Goal: Find specific page/section: Find specific page/section

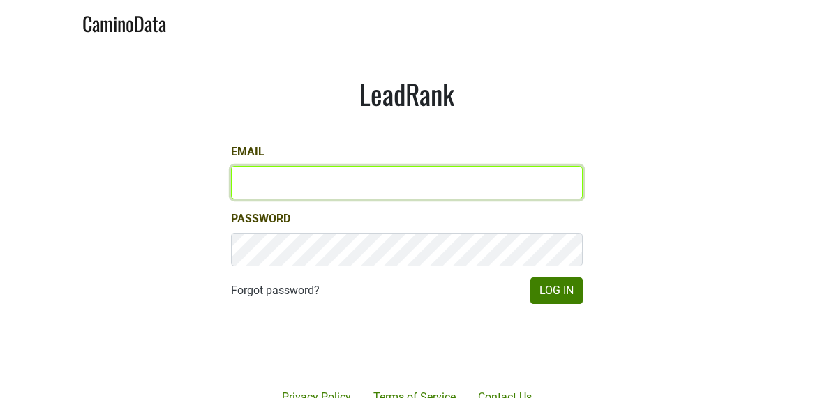
type input "[EMAIL_ADDRESS][DOMAIN_NAME]"
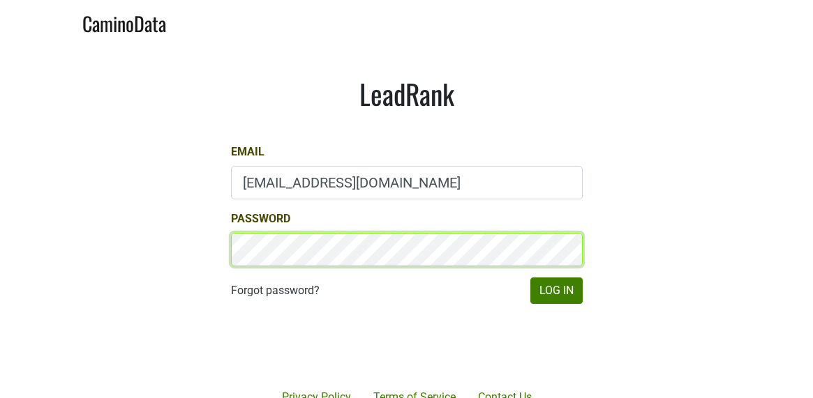
click at [555, 290] on button "Log In" at bounding box center [556, 291] width 52 height 27
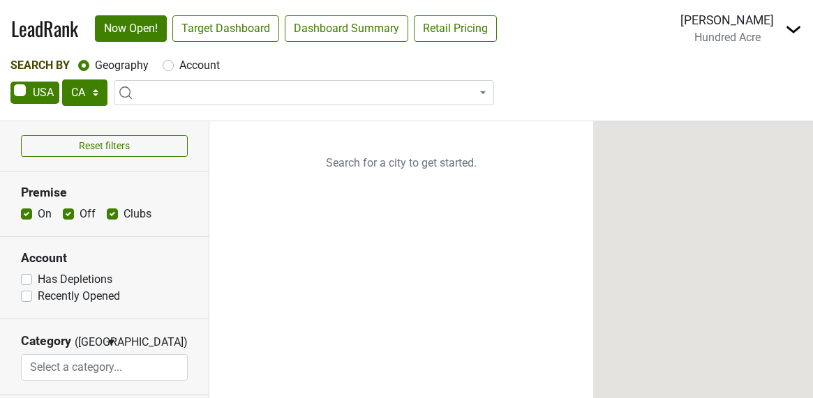
select select "CA"
select select
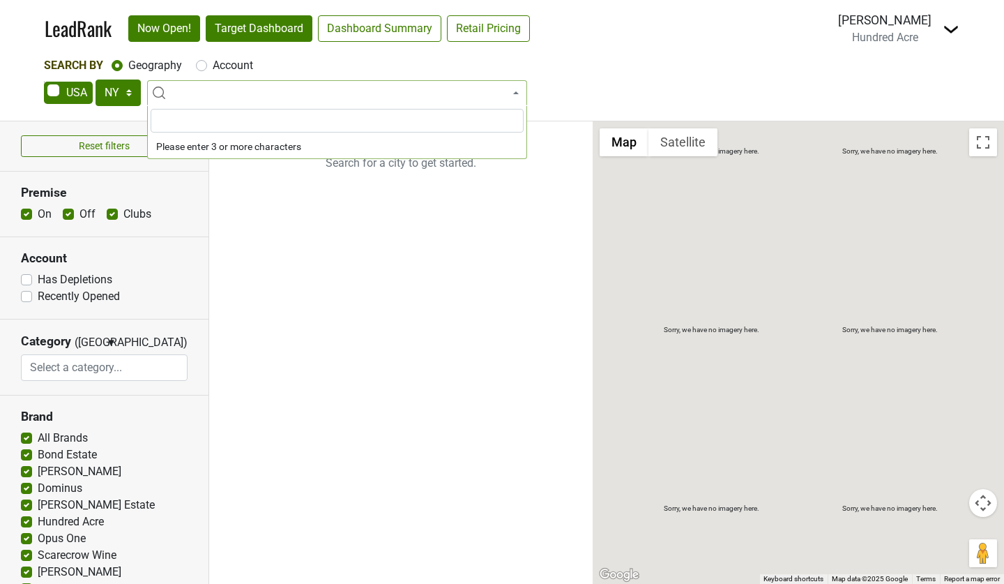
click at [294, 33] on link "Target Dashboard" at bounding box center [259, 28] width 107 height 27
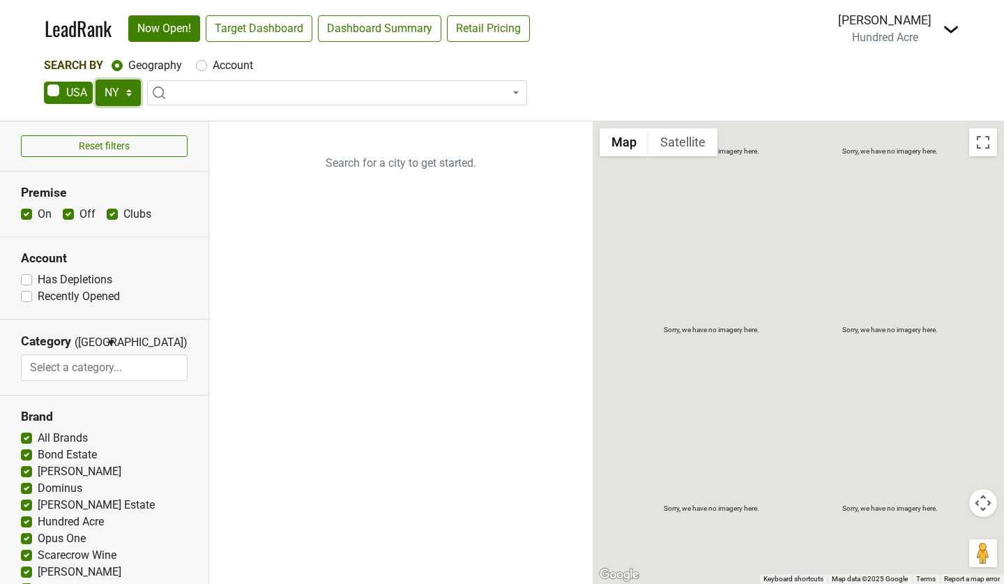
select select "NJ"
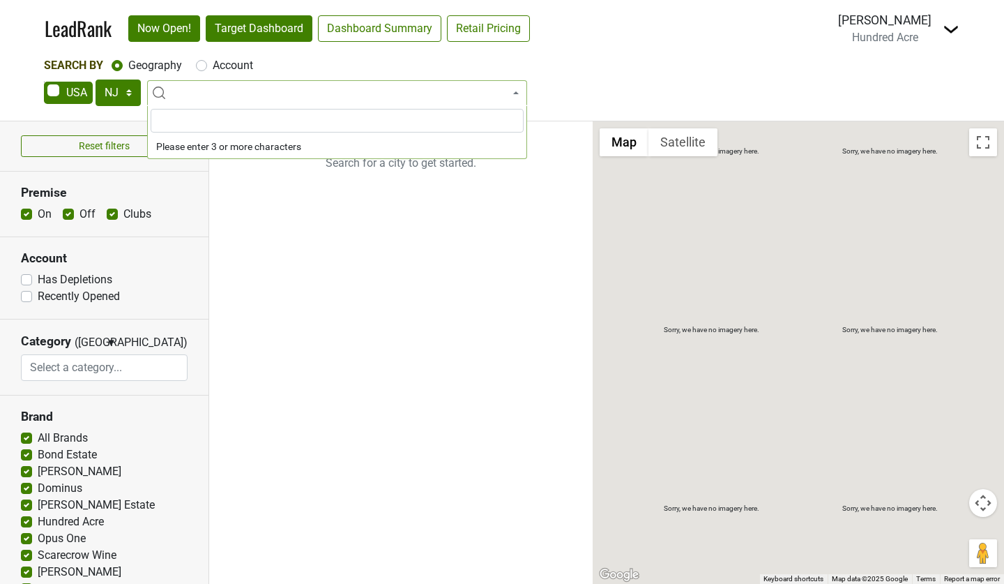
click at [268, 32] on link "Target Dashboard" at bounding box center [259, 28] width 107 height 27
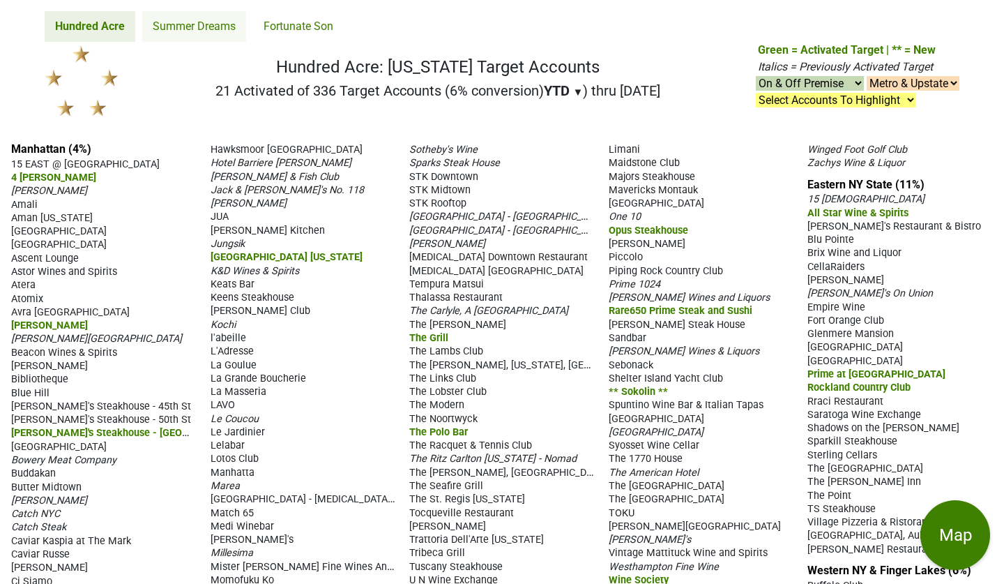
click at [209, 28] on link "Summer Dreams" at bounding box center [194, 26] width 104 height 31
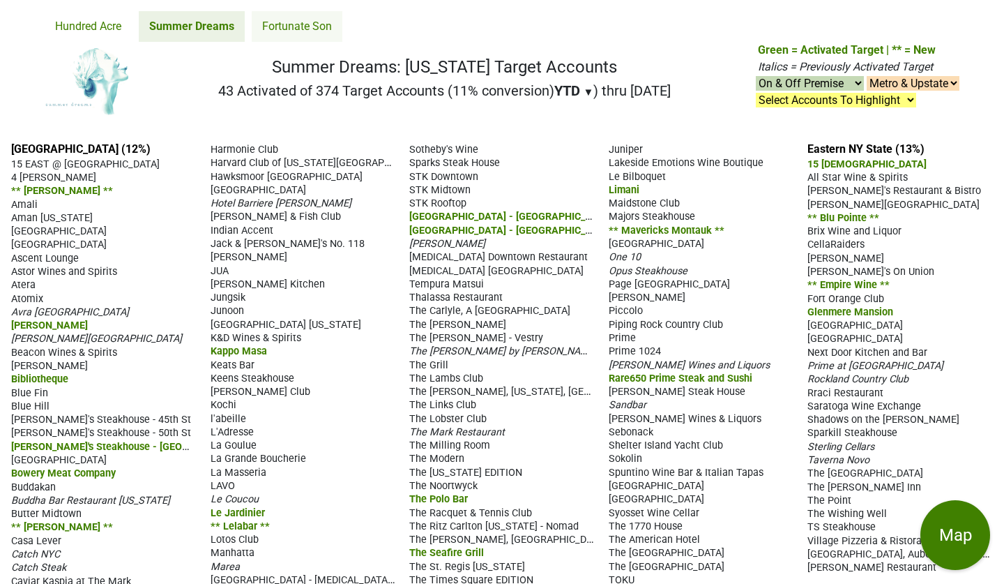
click at [310, 22] on link "Fortunate Son" at bounding box center [297, 26] width 91 height 31
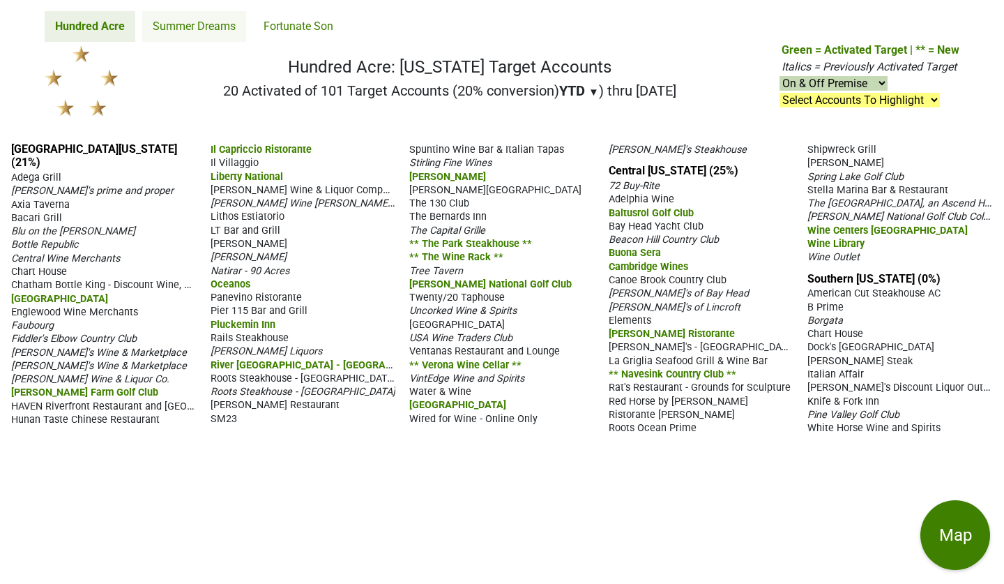
click at [211, 24] on link "Summer Dreams" at bounding box center [194, 26] width 104 height 31
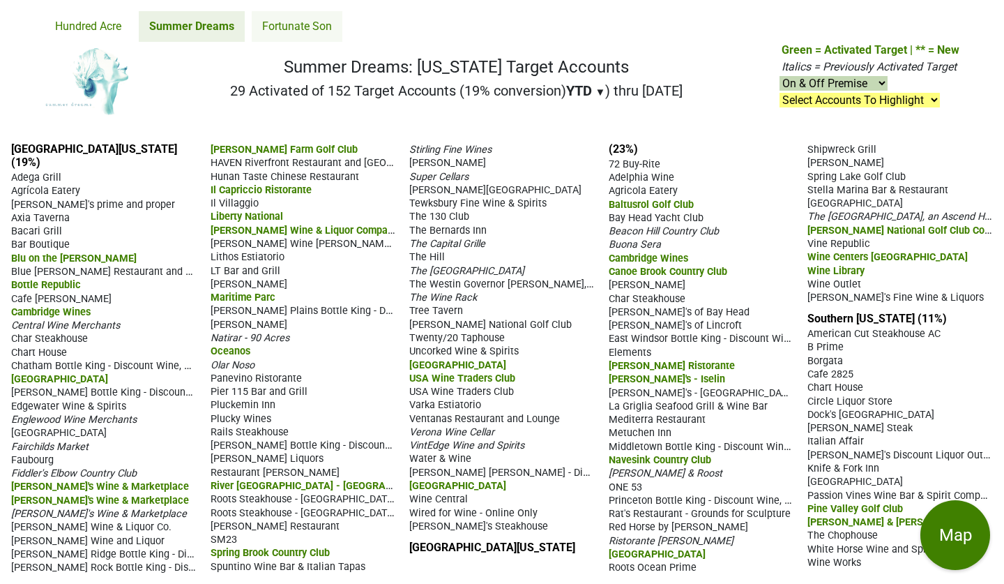
click at [313, 24] on link "Fortunate Son" at bounding box center [297, 26] width 91 height 31
